Goal: Information Seeking & Learning: Learn about a topic

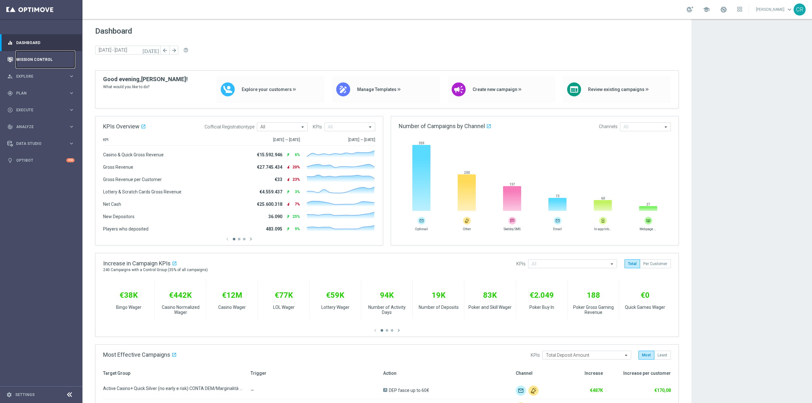
click at [55, 63] on link "Mission Control" at bounding box center [45, 59] width 58 height 17
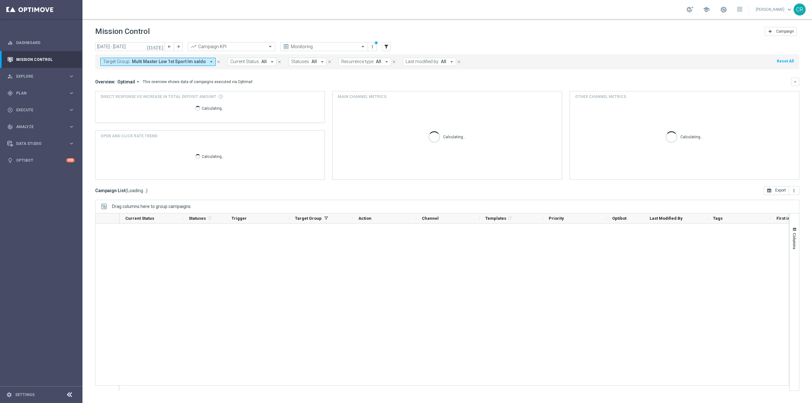
click at [162, 44] on icon "today" at bounding box center [155, 47] width 17 height 6
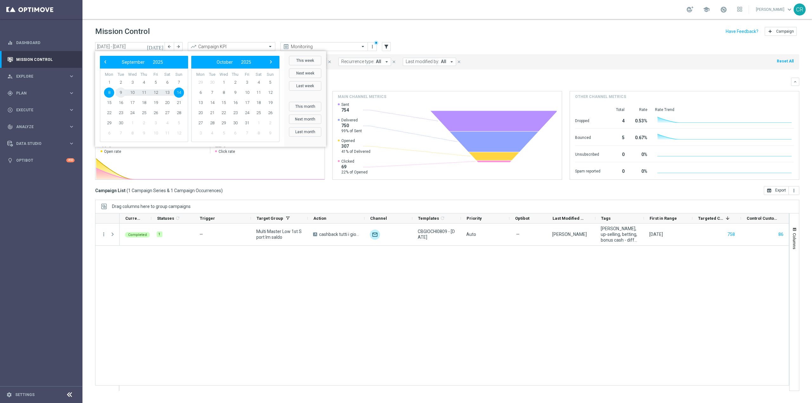
click at [122, 91] on span "9" at bounding box center [121, 93] width 10 height 10
click at [178, 93] on span "14" at bounding box center [179, 93] width 10 height 10
type input "09 Sep 2025 - 14 Sep 2025"
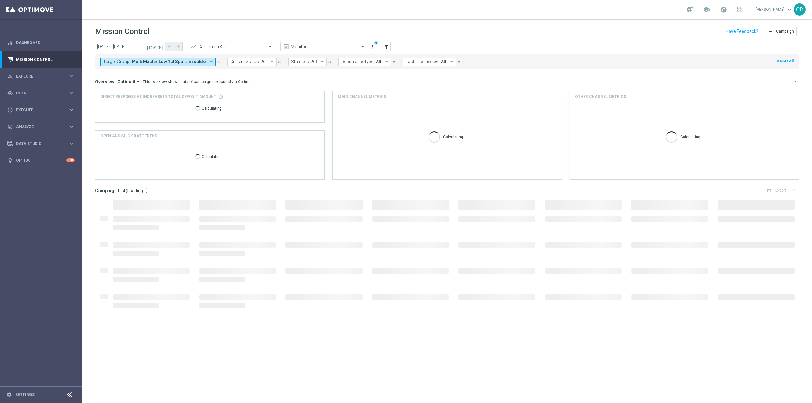
click at [178, 63] on span "Multi Master Low 1st Sport lm saldo" at bounding box center [169, 61] width 74 height 5
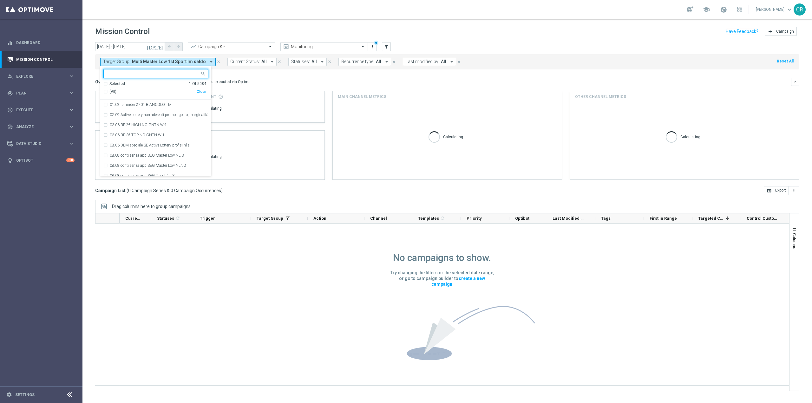
click at [0, 0] on div "Clear" at bounding box center [0, 0] width 0 height 0
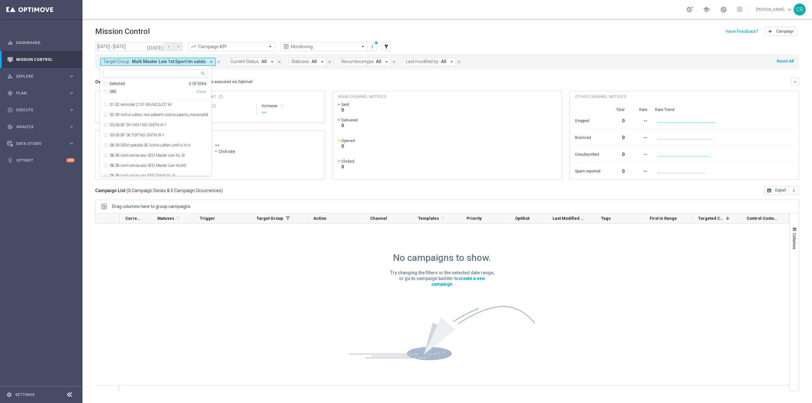
click at [148, 70] on div at bounding box center [152, 74] width 96 height 8
paste input "Multi Master Low 1st Casino lm NO saldo"
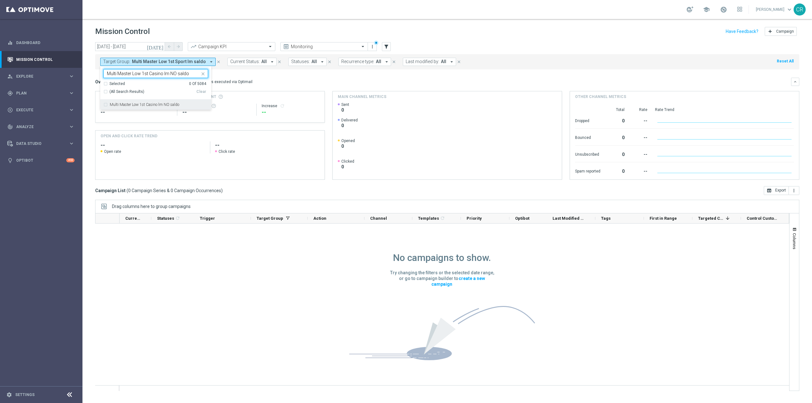
click at [123, 103] on label "Multi Master Low 1st Casino lm NO saldo" at bounding box center [145, 105] width 70 height 4
type input "Multi Master Low 1st Casino lm NO saldo"
click at [539, 83] on div "Overview: Optimail arrow_drop_down This overview shows data of campaigns execut…" at bounding box center [443, 82] width 696 height 6
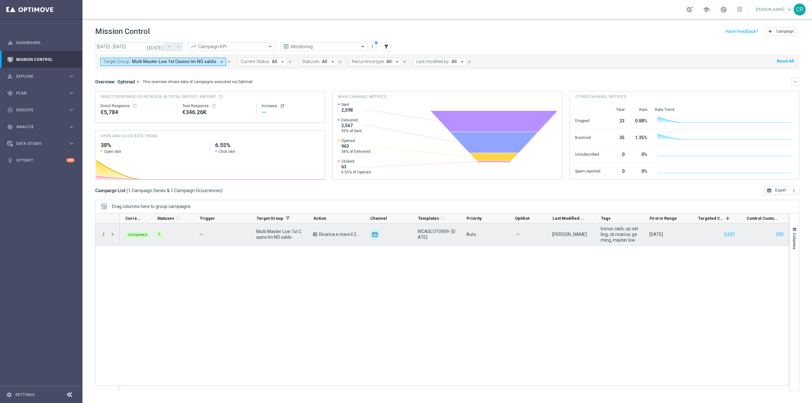
click at [103, 235] on icon "more_vert" at bounding box center [104, 235] width 6 height 6
click at [113, 271] on div "bar_chart Go to Campaign Analysis" at bounding box center [142, 273] width 71 height 9
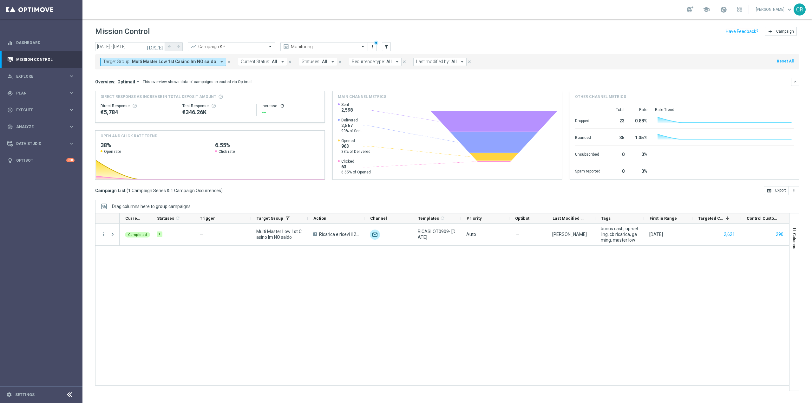
click at [160, 46] on icon "today" at bounding box center [155, 47] width 17 height 6
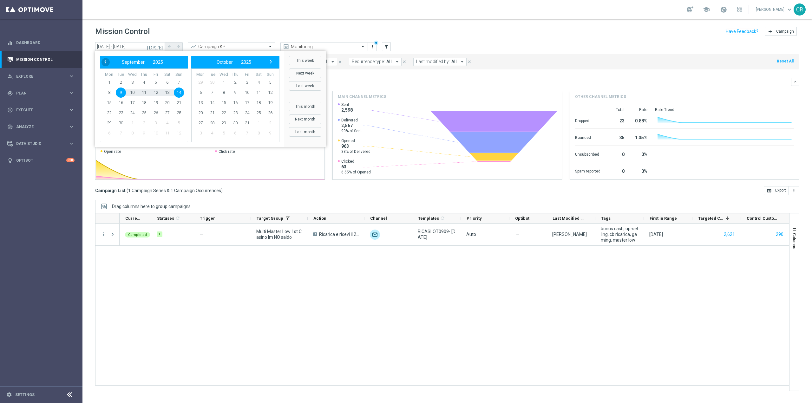
click at [108, 62] on span "‹" at bounding box center [105, 62] width 8 height 8
click at [145, 110] on span "21" at bounding box center [144, 113] width 10 height 10
click at [182, 112] on span "24" at bounding box center [179, 113] width 10 height 10
type input "21 Aug 2025 - 24 Aug 2025"
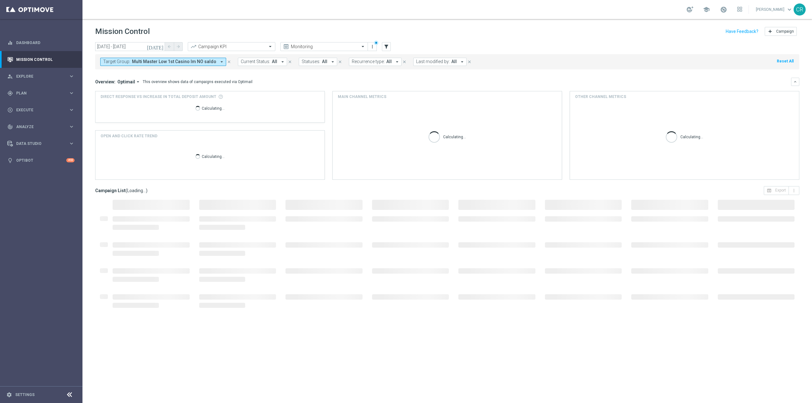
click at [171, 60] on span "Multi Master Low 1st Casino lm NO saldo" at bounding box center [174, 61] width 84 height 5
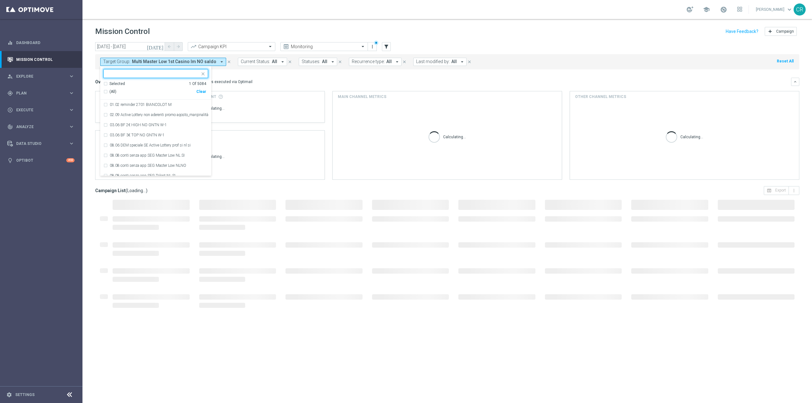
click at [0, 0] on div "Clear" at bounding box center [0, 0] width 0 height 0
click at [168, 71] on input "text" at bounding box center [153, 73] width 93 height 5
paste input "Multi Talent ggr nb lm > 0 1st NO Sport"
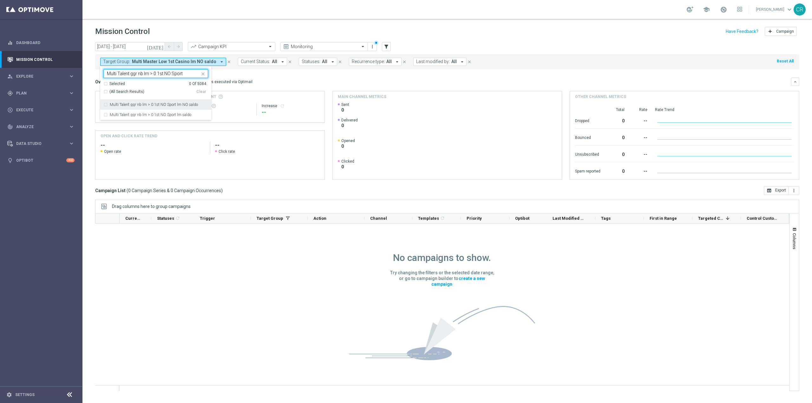
click at [0, 0] on div "Clear" at bounding box center [0, 0] width 0 height 0
type input "Multi Talent ggr nb lm > 0 1st NO Sport"
click at [243, 70] on mini-dashboard "Overview: Optimail arrow_drop_down This overview shows data of campaigns execut…" at bounding box center [447, 128] width 705 height 117
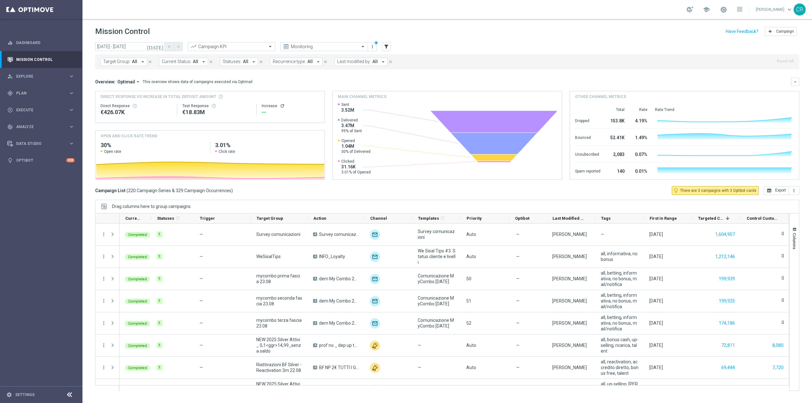
click at [352, 62] on span "Last modified by:" at bounding box center [354, 61] width 34 height 5
click at [355, 105] on label "Martina Troia" at bounding box center [359, 105] width 30 height 4
click at [355, 113] on label "Paolo Martiradonna" at bounding box center [359, 115] width 30 height 4
click at [364, 74] on input "marti" at bounding box center [387, 73] width 93 height 5
type input "m"
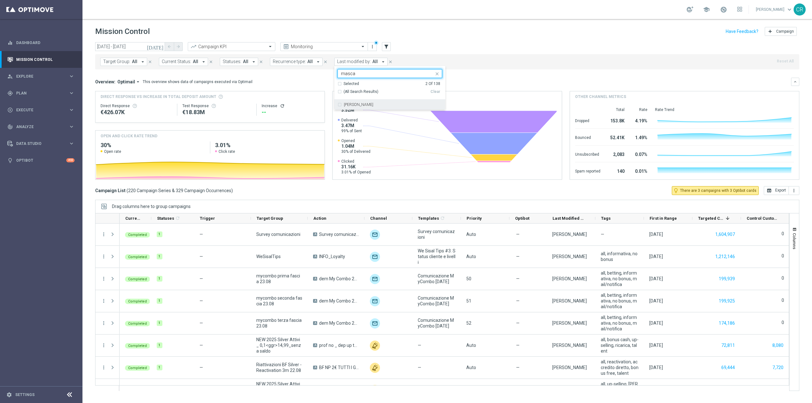
click at [374, 104] on label "Francesca Mascarucci" at bounding box center [359, 105] width 30 height 4
click at [378, 77] on div "masca" at bounding box center [387, 74] width 94 height 6
type input "m"
click at [376, 108] on div "Carlos Eduardo Raffosalazar" at bounding box center [390, 105] width 105 height 10
type input "raffo"
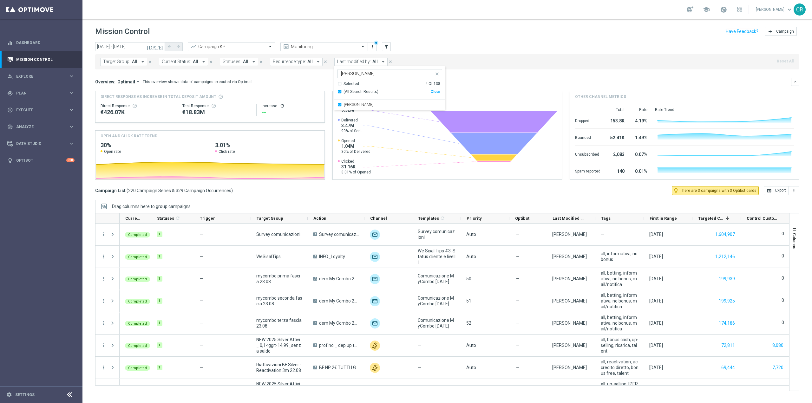
click at [520, 76] on mini-dashboard "Overview: Optimail arrow_drop_down This overview shows data of campaigns execut…" at bounding box center [447, 128] width 705 height 117
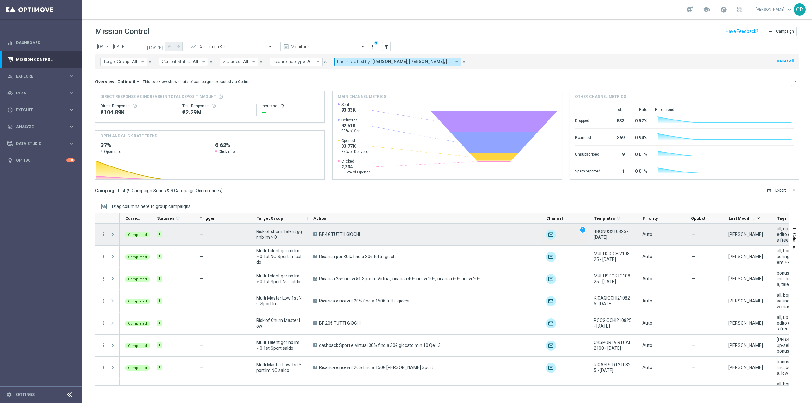
drag, startPoint x: 364, startPoint y: 219, endPoint x: 540, endPoint y: 231, distance: 176.5
click at [540, 231] on div at bounding box center [442, 302] width 694 height 178
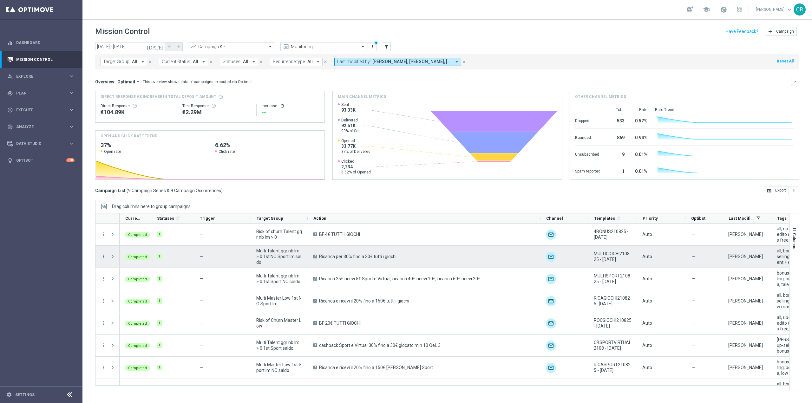
click at [104, 256] on icon "more_vert" at bounding box center [104, 257] width 6 height 6
click at [145, 296] on span "Go to Campaign Analysis" at bounding box center [138, 296] width 45 height 4
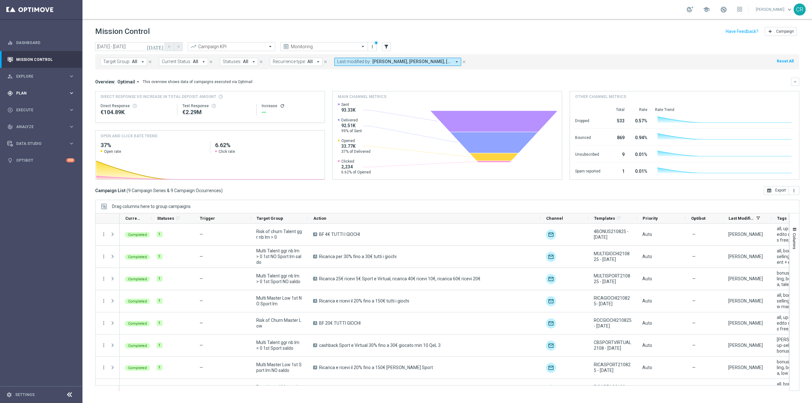
click at [30, 94] on span "Plan" at bounding box center [42, 93] width 52 height 4
click at [33, 107] on link "Target Groups" at bounding box center [42, 106] width 50 height 5
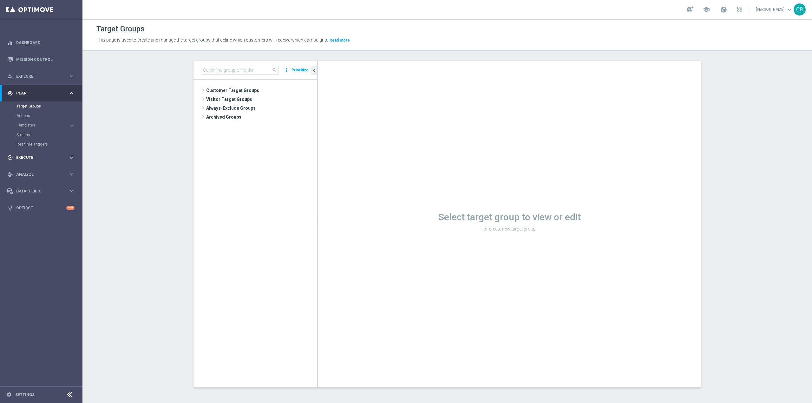
click at [35, 156] on span "Execute" at bounding box center [42, 158] width 52 height 4
click at [36, 94] on span "Plan" at bounding box center [42, 93] width 52 height 4
click at [26, 124] on span "Templates" at bounding box center [39, 125] width 45 height 4
click at [30, 115] on link "Actions" at bounding box center [42, 115] width 50 height 5
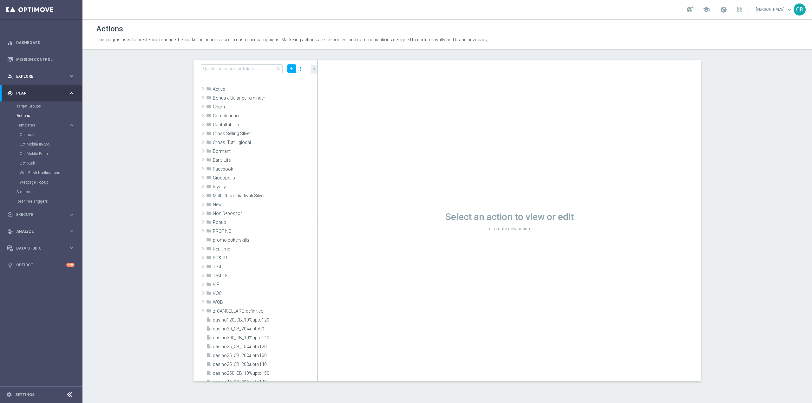
click at [24, 77] on span "Explore" at bounding box center [42, 77] width 52 height 4
click at [34, 89] on link "Customer Explorer" at bounding box center [42, 89] width 50 height 5
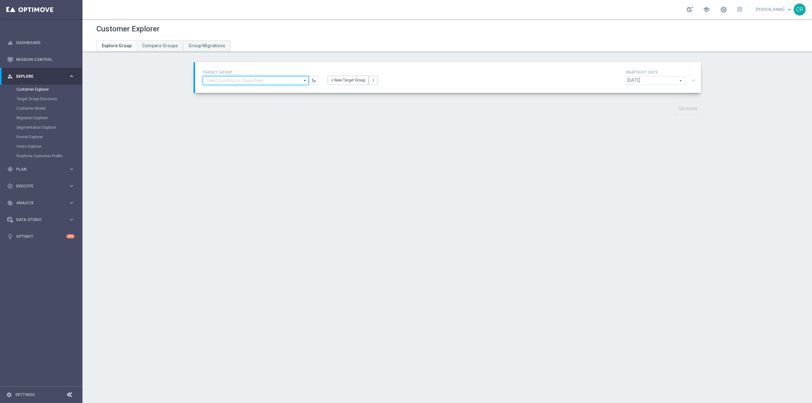
click at [289, 78] on input at bounding box center [256, 80] width 106 height 9
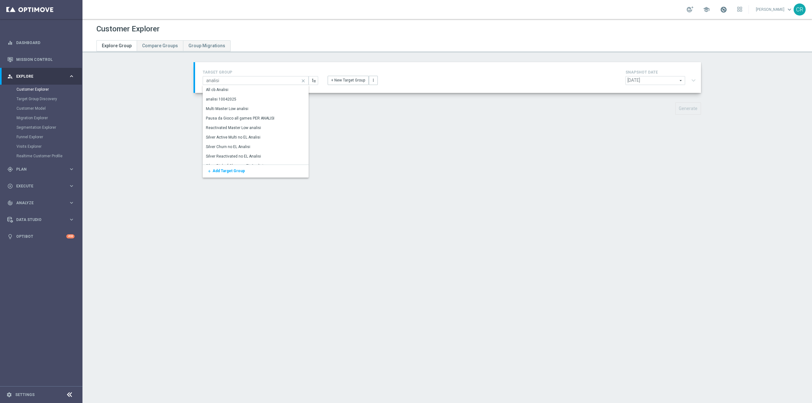
click at [720, 10] on span at bounding box center [723, 9] width 7 height 7
click at [232, 77] on input "analisi" at bounding box center [256, 80] width 106 height 9
type input "analisi master"
click at [254, 88] on div "Multi Master Low analisi" at bounding box center [256, 89] width 106 height 9
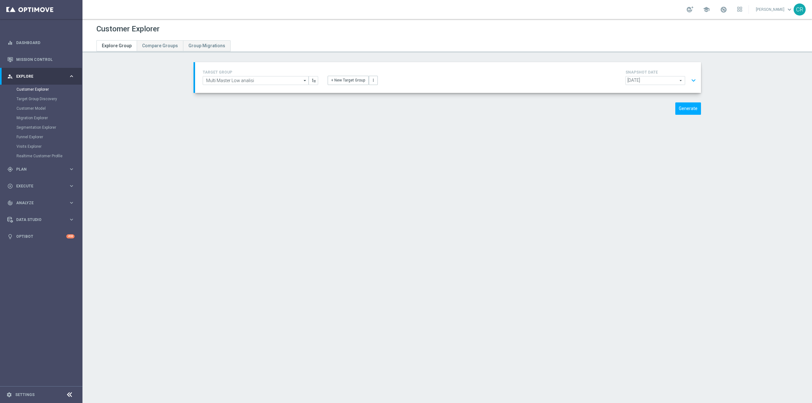
click at [681, 81] on span "2025-09-21" at bounding box center [655, 80] width 59 height 8
click at [668, 89] on span "2025-09-21" at bounding box center [656, 90] width 53 height 5
click at [694, 80] on button "expand_more" at bounding box center [693, 81] width 9 height 12
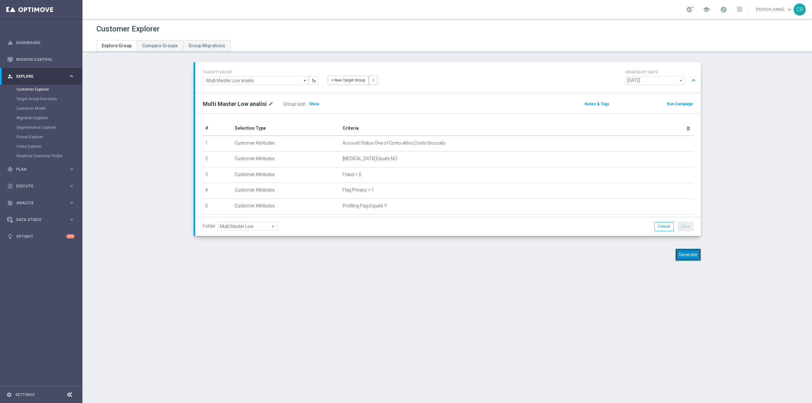
click at [686, 257] on button "Generate" at bounding box center [689, 255] width 26 height 12
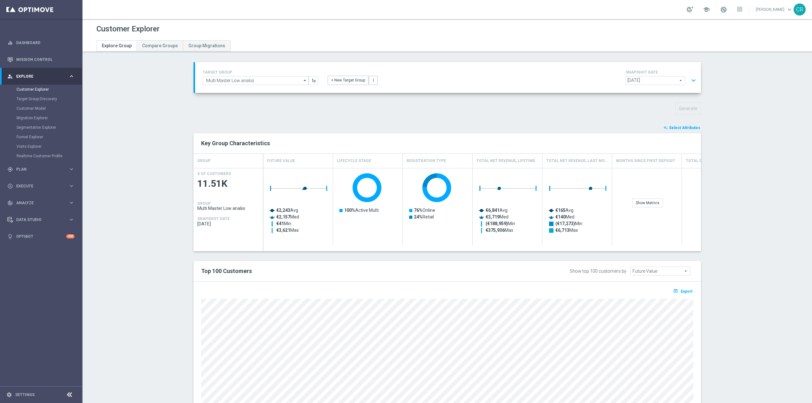
click at [675, 129] on span "Select Attributes" at bounding box center [684, 128] width 31 height 4
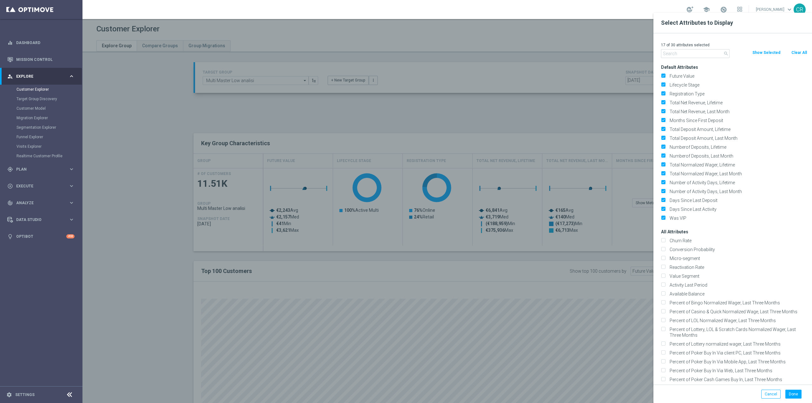
click at [801, 51] on button "Clear All" at bounding box center [799, 52] width 17 height 7
checkbox input "false"
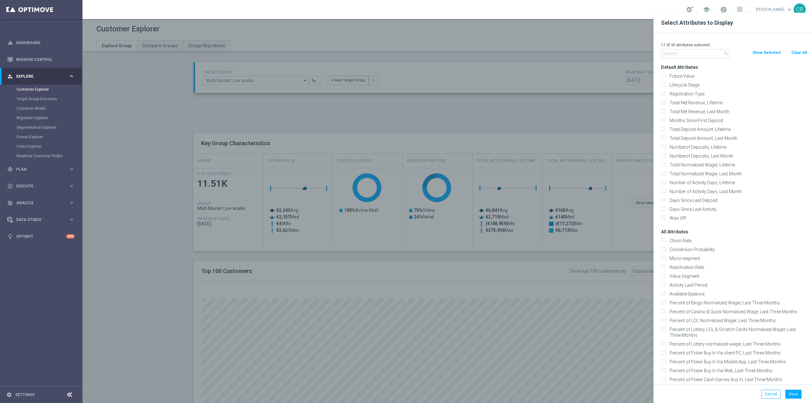
checkbox input "false"
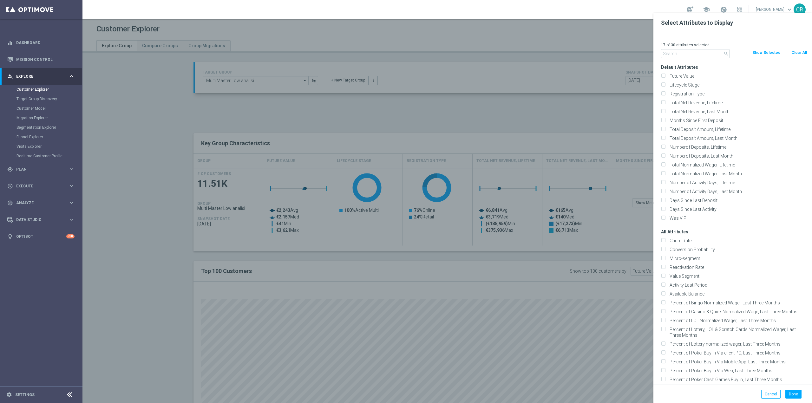
checkbox input "false"
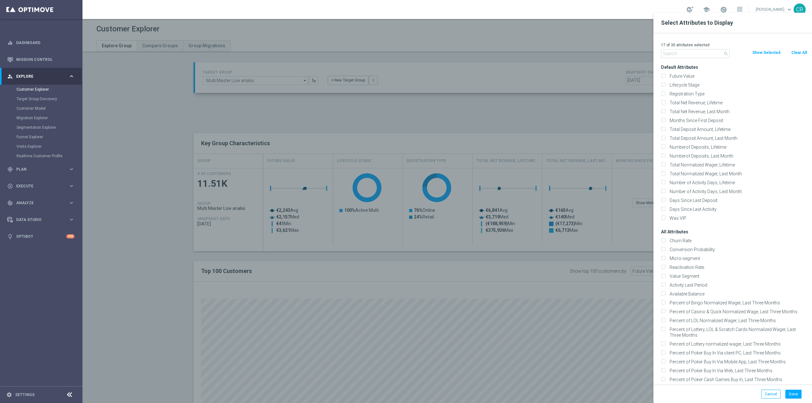
checkbox input "false"
click at [689, 83] on label "Lifecycle Stage" at bounding box center [738, 85] width 140 height 6
click at [665, 84] on input "Lifecycle Stage" at bounding box center [663, 86] width 4 height 4
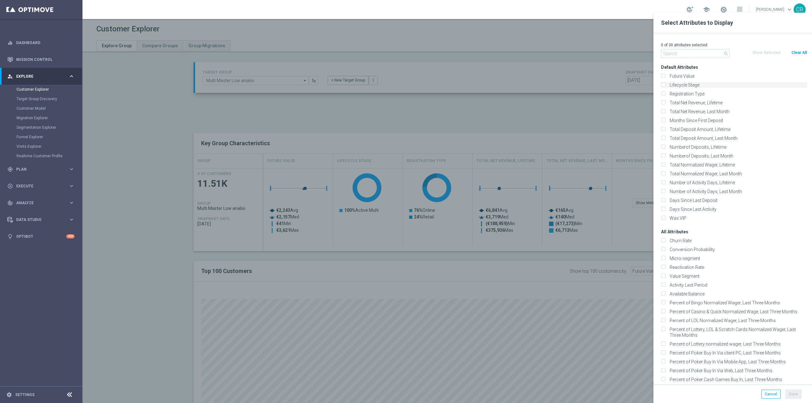
checkbox input "true"
click at [693, 54] on input "text" at bounding box center [695, 53] width 69 height 9
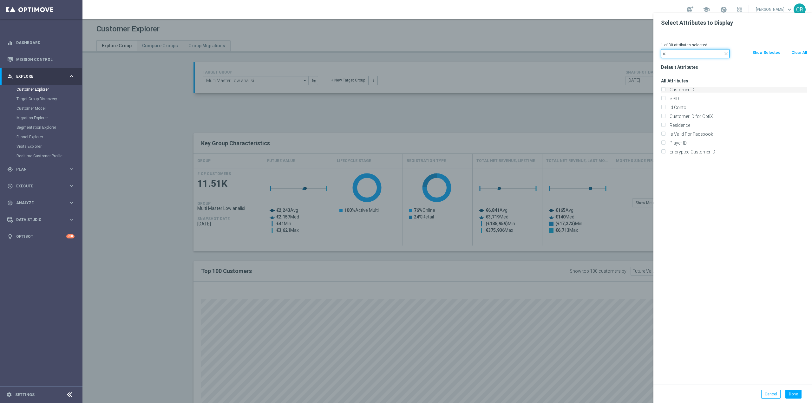
type input "id"
click at [663, 89] on input "Customer ID" at bounding box center [663, 91] width 4 height 4
checkbox input "true"
click at [663, 108] on input "Id Conto" at bounding box center [663, 108] width 4 height 4
checkbox input "true"
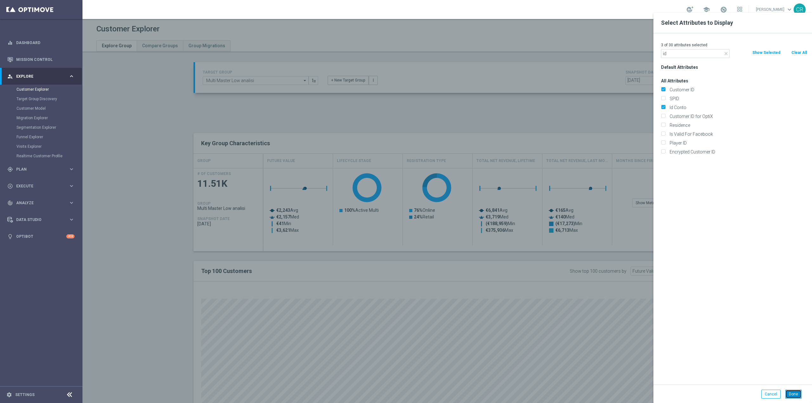
click at [792, 395] on button "Done" at bounding box center [794, 394] width 16 height 9
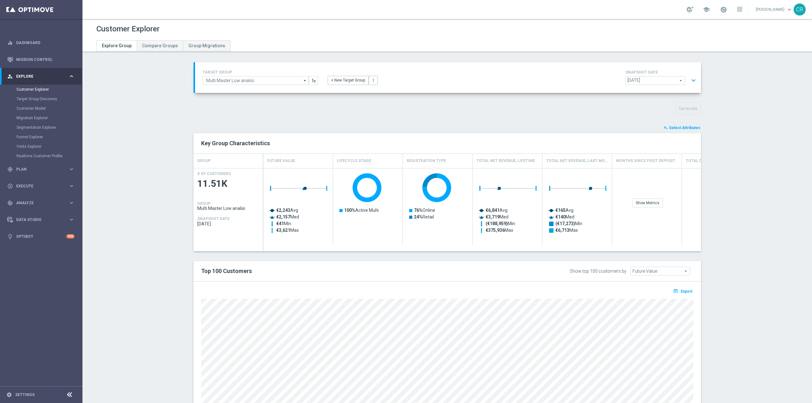
type input "Search"
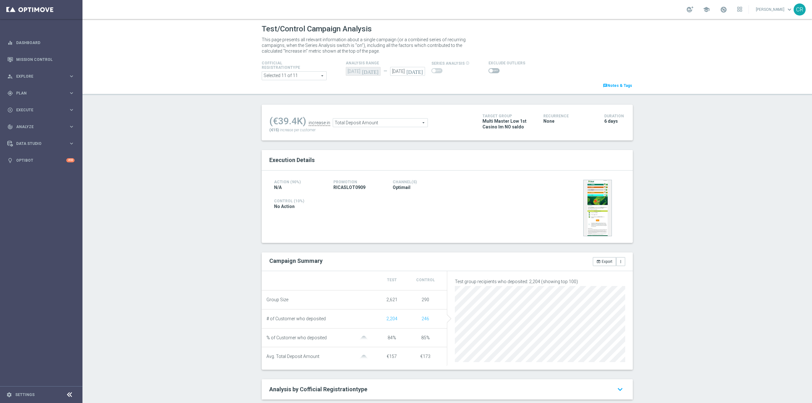
click at [489, 68] on span at bounding box center [494, 70] width 11 height 5
click at [489, 68] on input "checkbox" at bounding box center [494, 70] width 11 height 5
click at [395, 127] on span "Total Deposit Amount" at bounding box center [374, 124] width 95 height 8
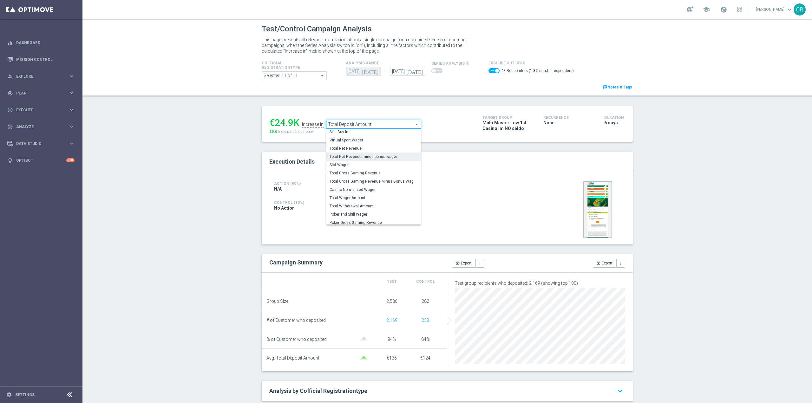
scroll to position [91, 0]
click at [359, 195] on span "Total Wager Amount" at bounding box center [374, 195] width 88 height 5
checkbox input "false"
type input "Total Wager Amount"
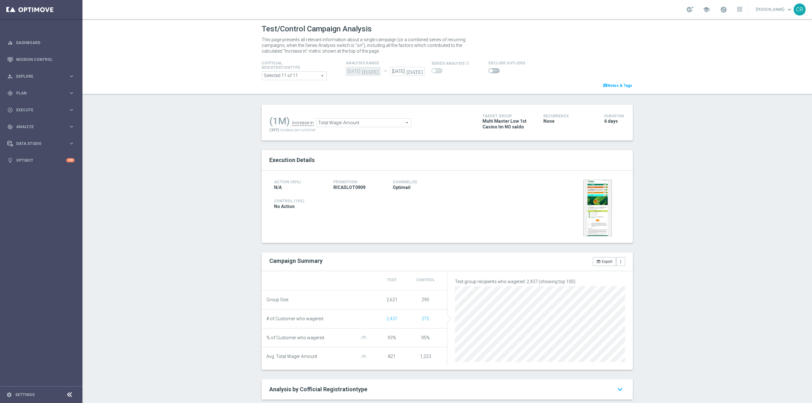
click at [489, 71] on span at bounding box center [491, 71] width 4 height 4
click at [489, 71] on input "checkbox" at bounding box center [494, 70] width 11 height 5
click at [381, 125] on span "Total Wager Amount" at bounding box center [368, 124] width 95 height 8
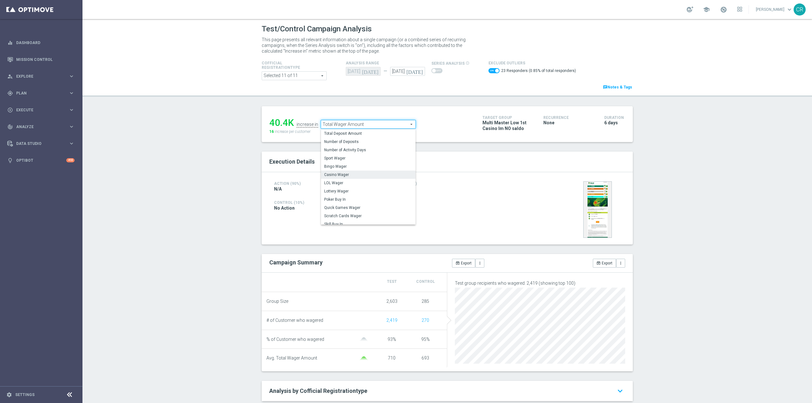
click at [349, 174] on span "Casino Wager" at bounding box center [368, 174] width 88 height 5
checkbox input "false"
type input "Casino Wager"
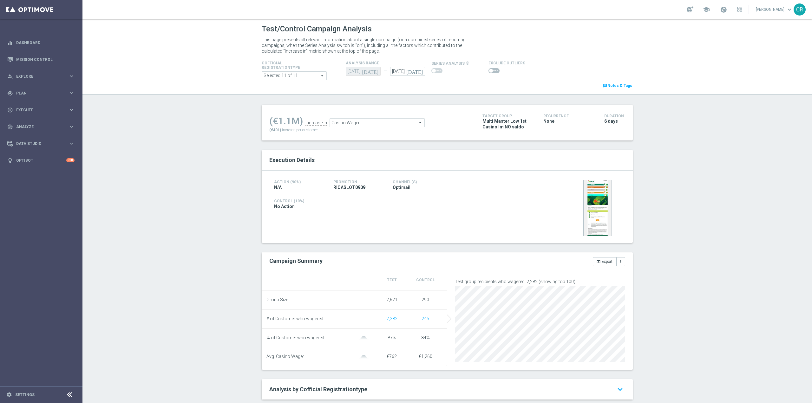
click at [489, 69] on span at bounding box center [494, 70] width 11 height 5
click at [489, 69] on input "checkbox" at bounding box center [494, 70] width 11 height 5
checkbox input "true"
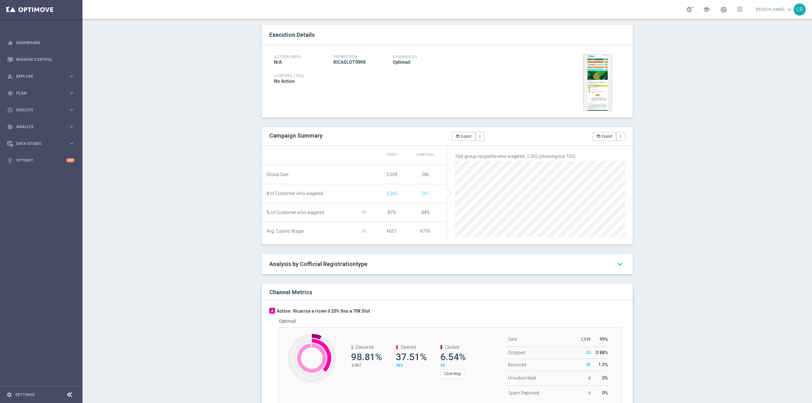
scroll to position [157, 0]
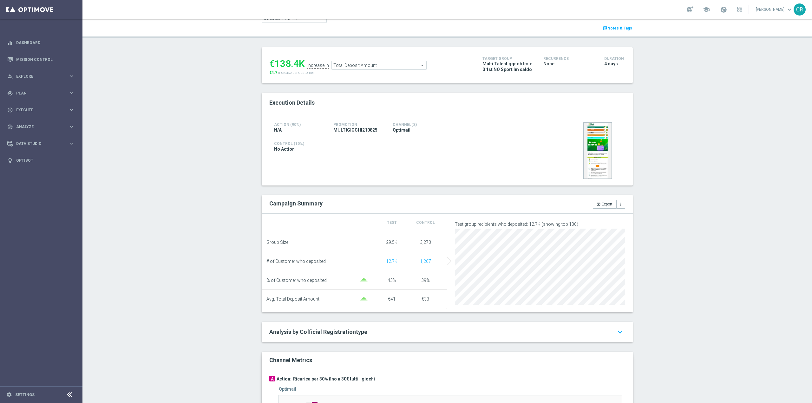
scroll to position [63, 0]
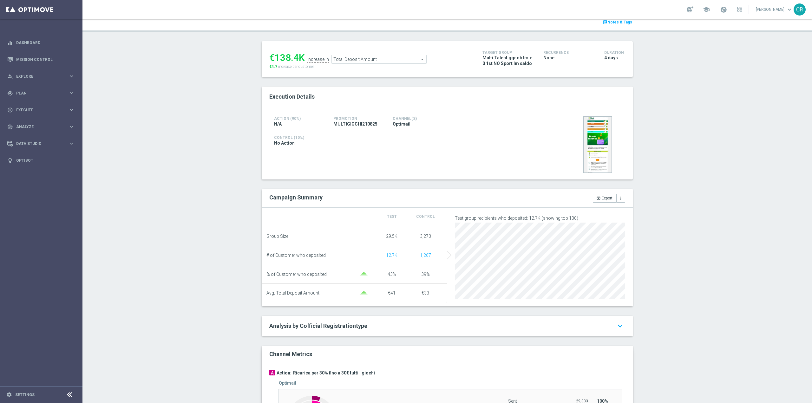
click at [387, 60] on span "Total Deposit Amount" at bounding box center [379, 59] width 95 height 8
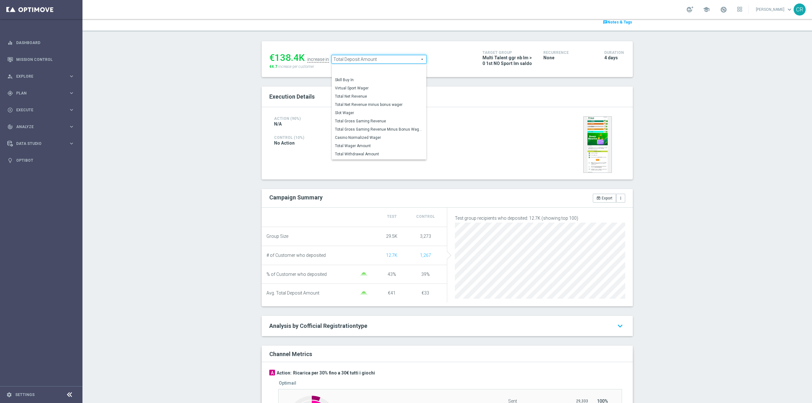
scroll to position [91, 0]
click at [380, 129] on span "Total Wager Amount" at bounding box center [379, 131] width 88 height 5
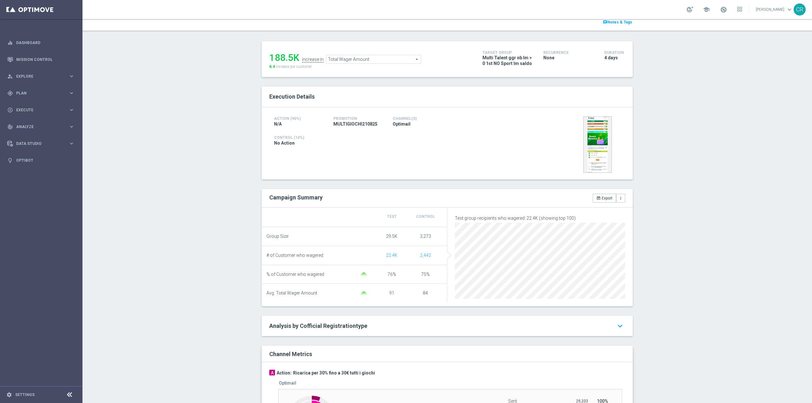
click at [373, 56] on span "Total Wager Amount" at bounding box center [374, 59] width 95 height 8
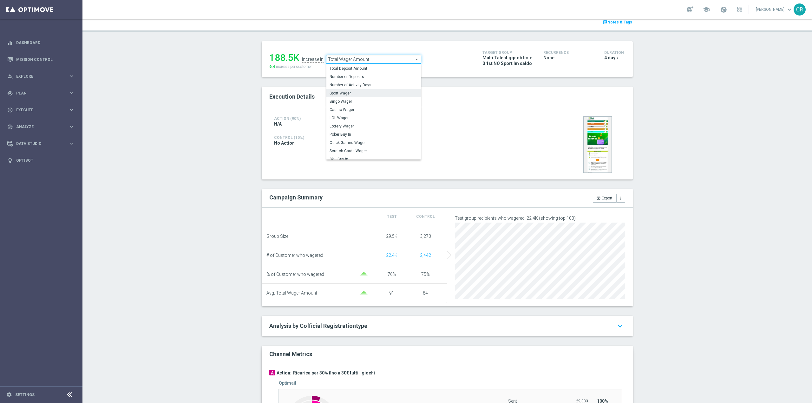
click at [365, 93] on span "Sport Wager" at bounding box center [374, 93] width 88 height 5
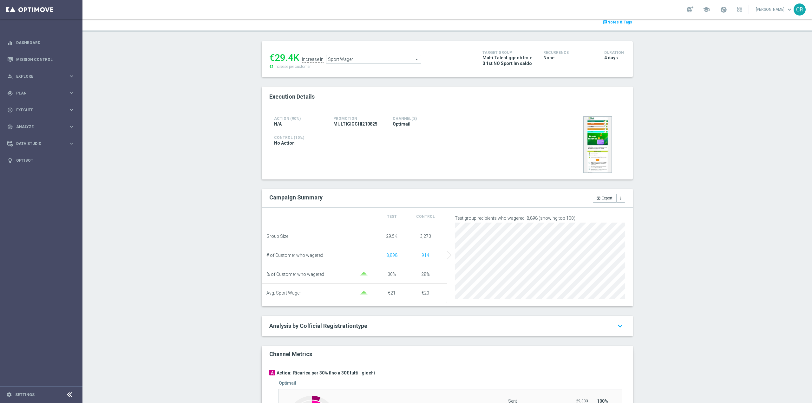
click at [367, 57] on span "Sport Wager" at bounding box center [374, 59] width 95 height 8
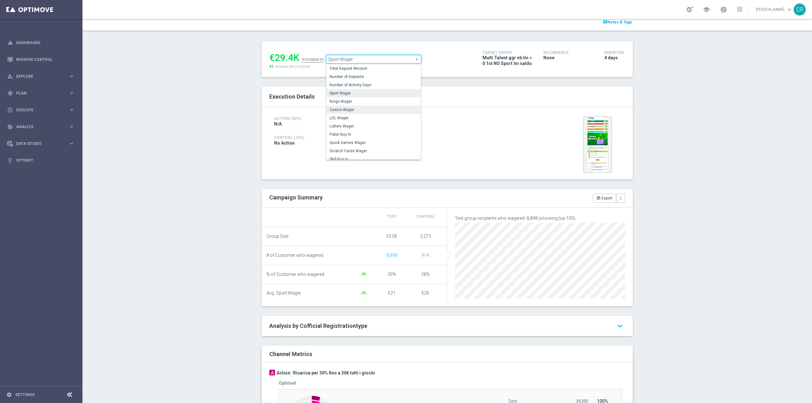
click at [353, 109] on span "Casino Wager" at bounding box center [374, 109] width 88 height 5
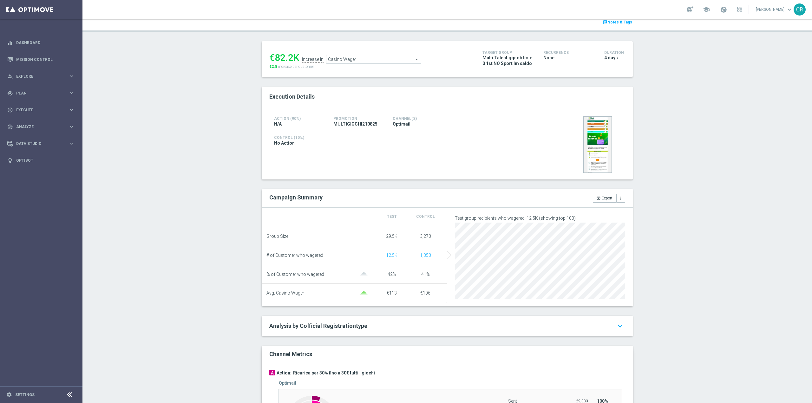
click at [375, 63] on span "Casino Wager" at bounding box center [374, 59] width 95 height 8
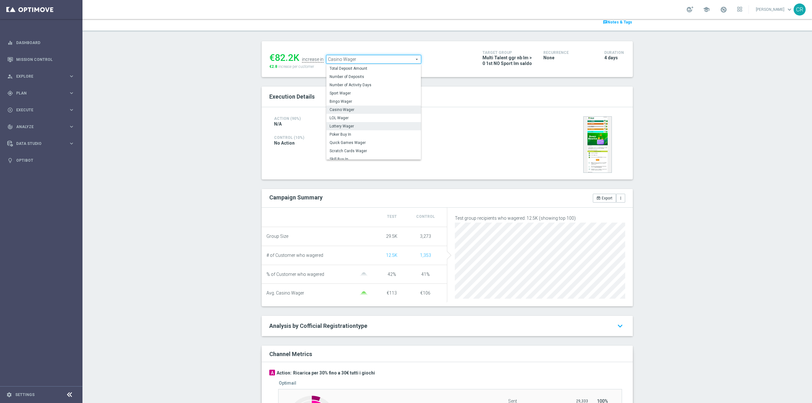
click at [362, 128] on span "Lottery Wager" at bounding box center [374, 126] width 88 height 5
type input "Lottery Wager"
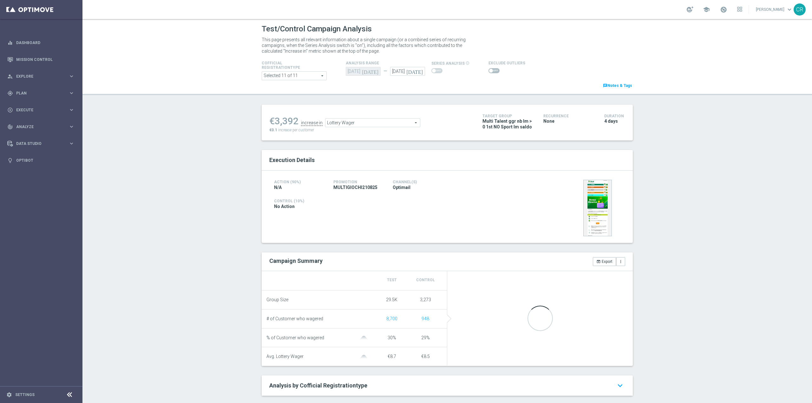
click at [489, 70] on span at bounding box center [494, 70] width 11 height 5
click at [489, 70] on input "checkbox" at bounding box center [494, 70] width 11 height 5
checkbox input "true"
